Goal: Task Accomplishment & Management: Use online tool/utility

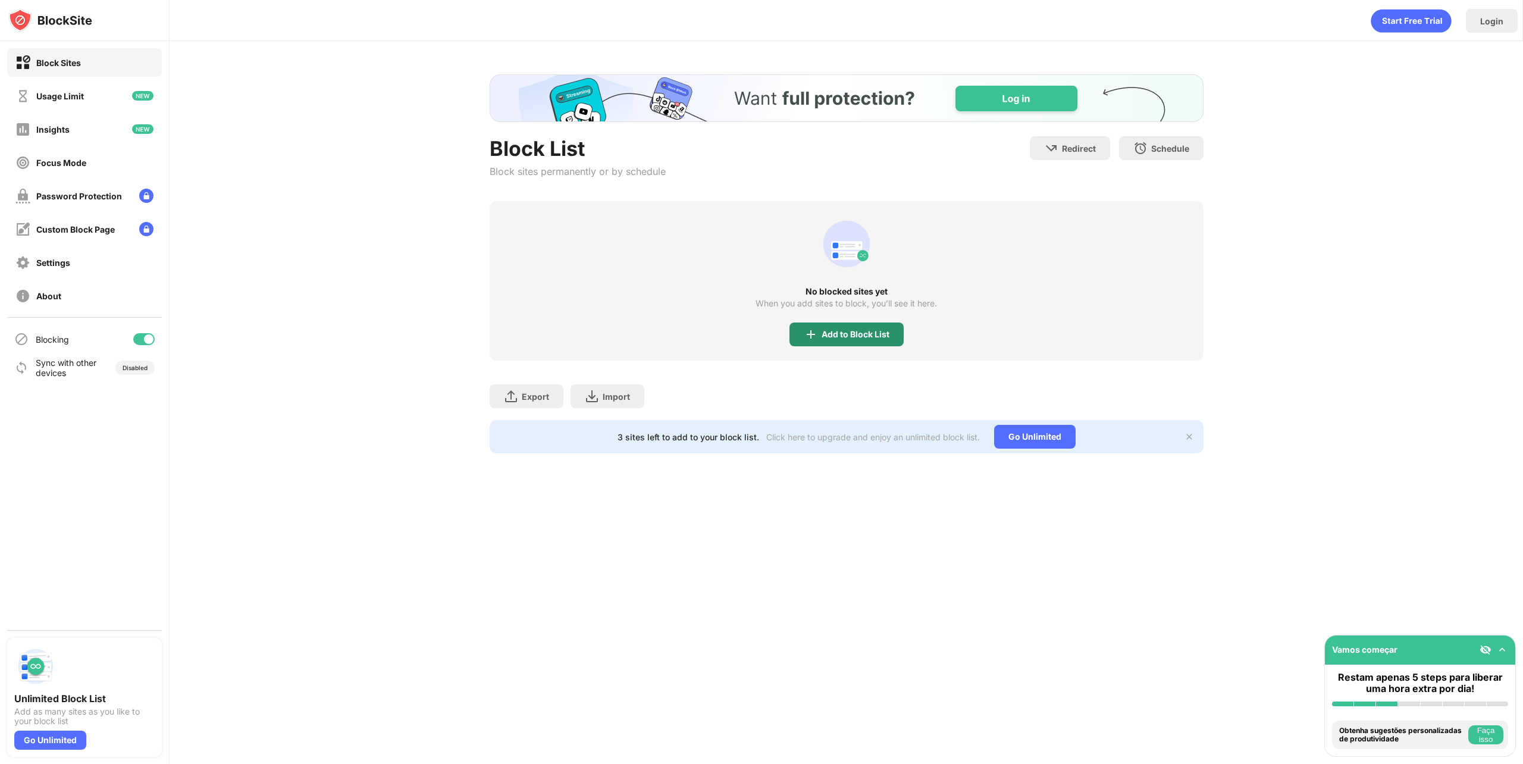
click at [864, 333] on div "Add to Block List" at bounding box center [856, 335] width 68 height 10
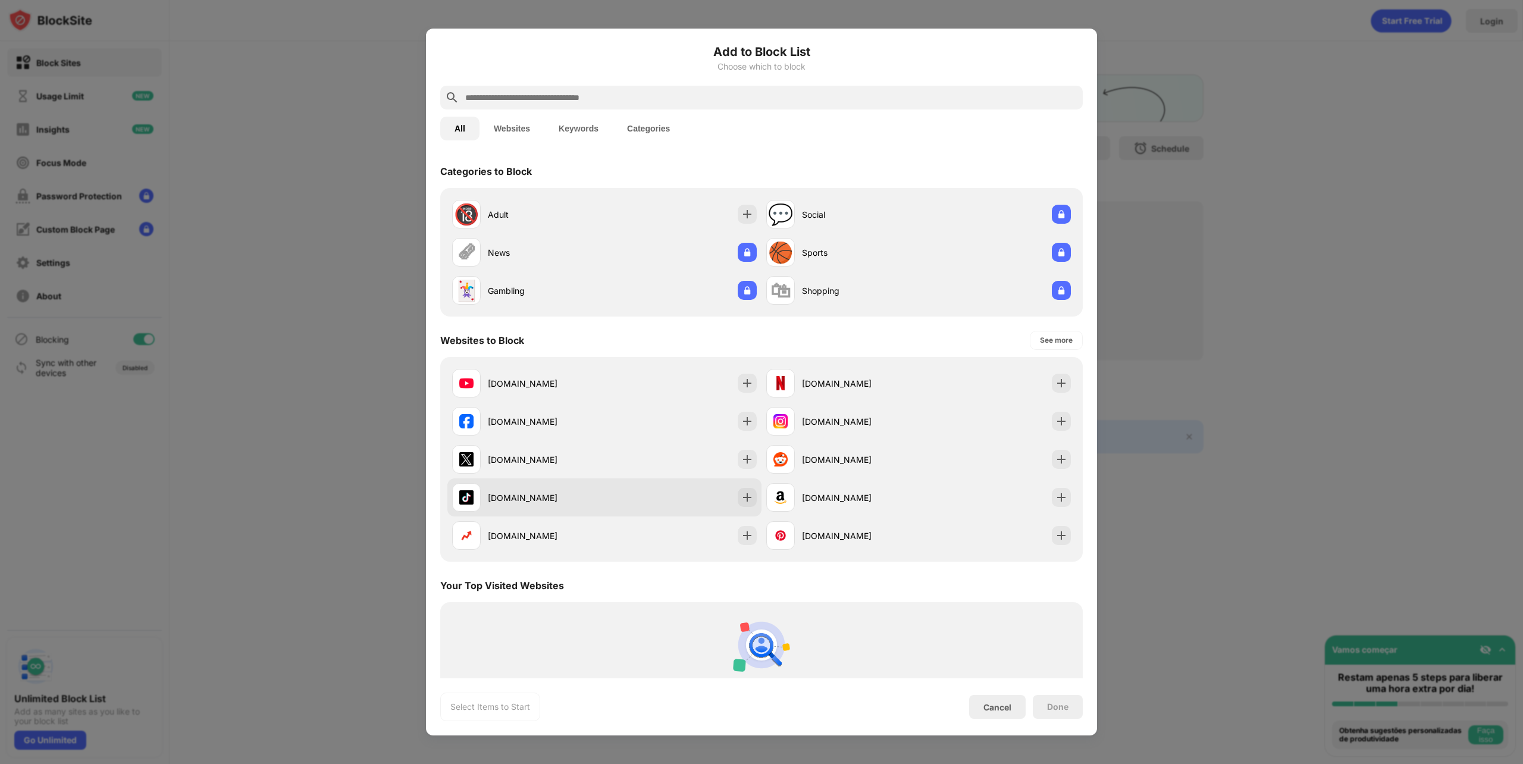
click at [745, 487] on div "tiktok.com" at bounding box center [604, 497] width 314 height 38
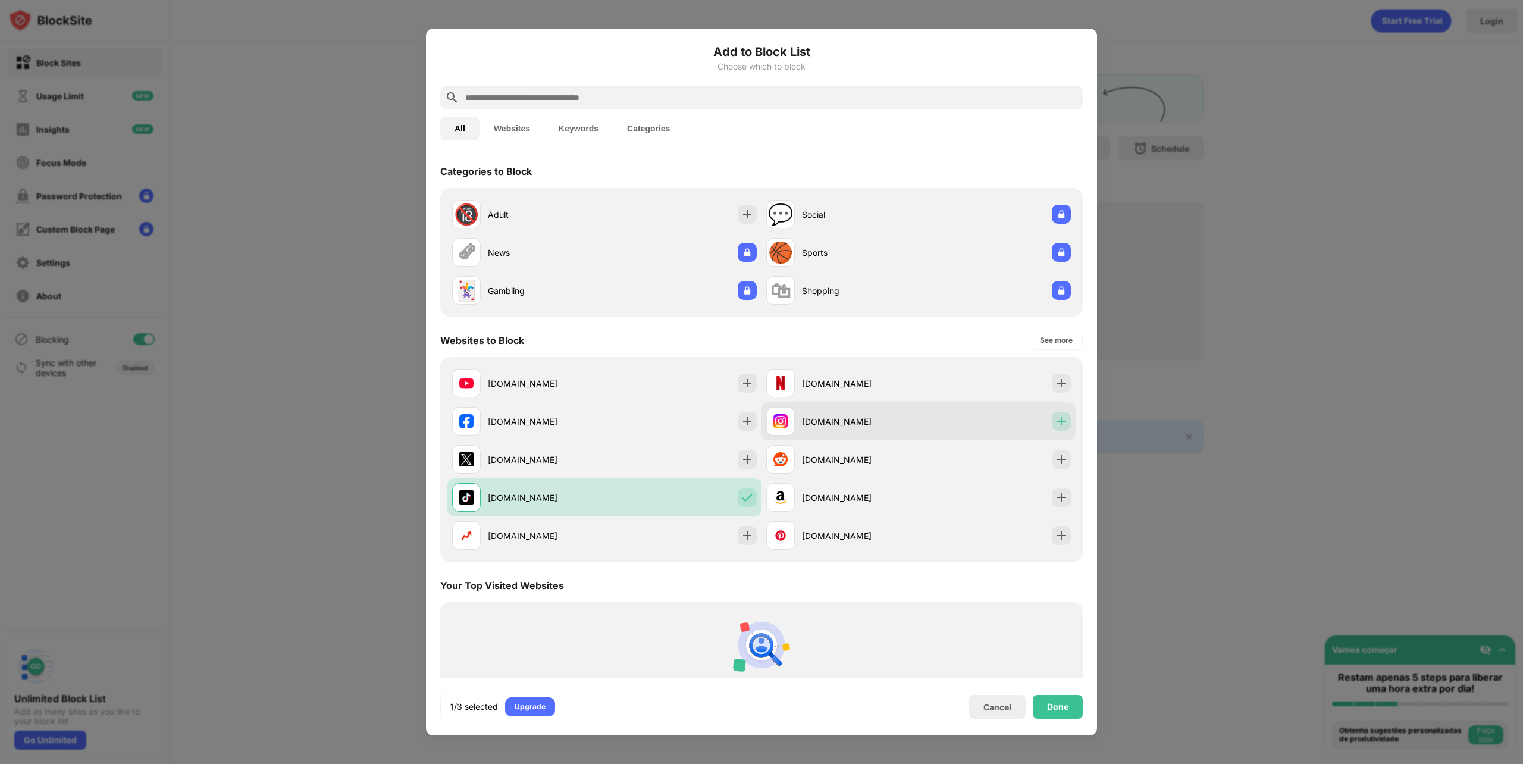
click at [1056, 421] on img at bounding box center [1062, 421] width 12 height 12
click at [1050, 706] on div "Done" at bounding box center [1057, 707] width 21 height 10
